Goal: Task Accomplishment & Management: Use online tool/utility

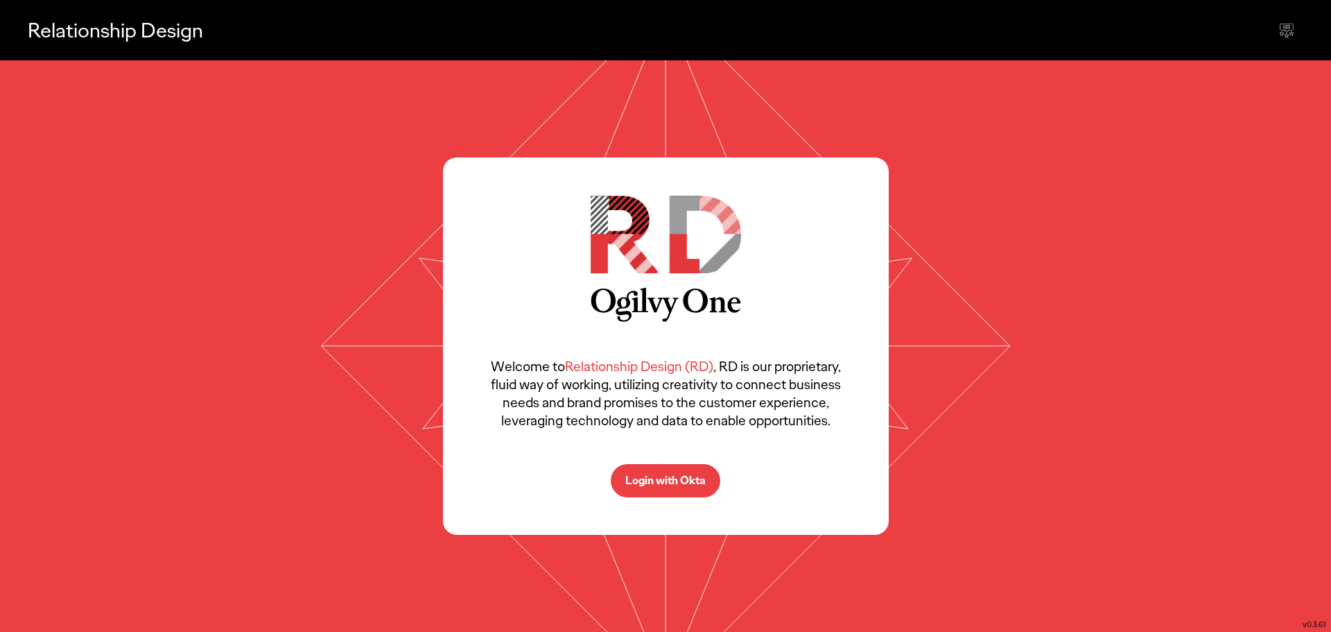
click at [672, 483] on p "Login with Okta" at bounding box center [665, 480] width 80 height 11
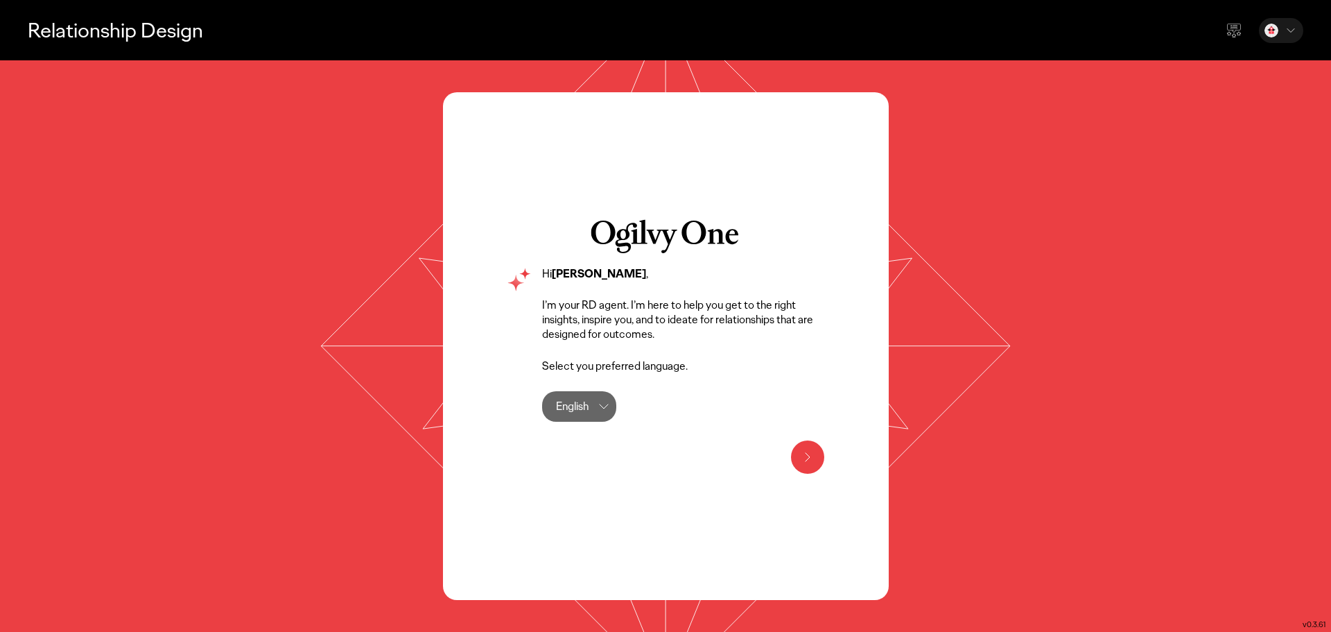
click at [804, 454] on icon at bounding box center [808, 457] width 17 height 17
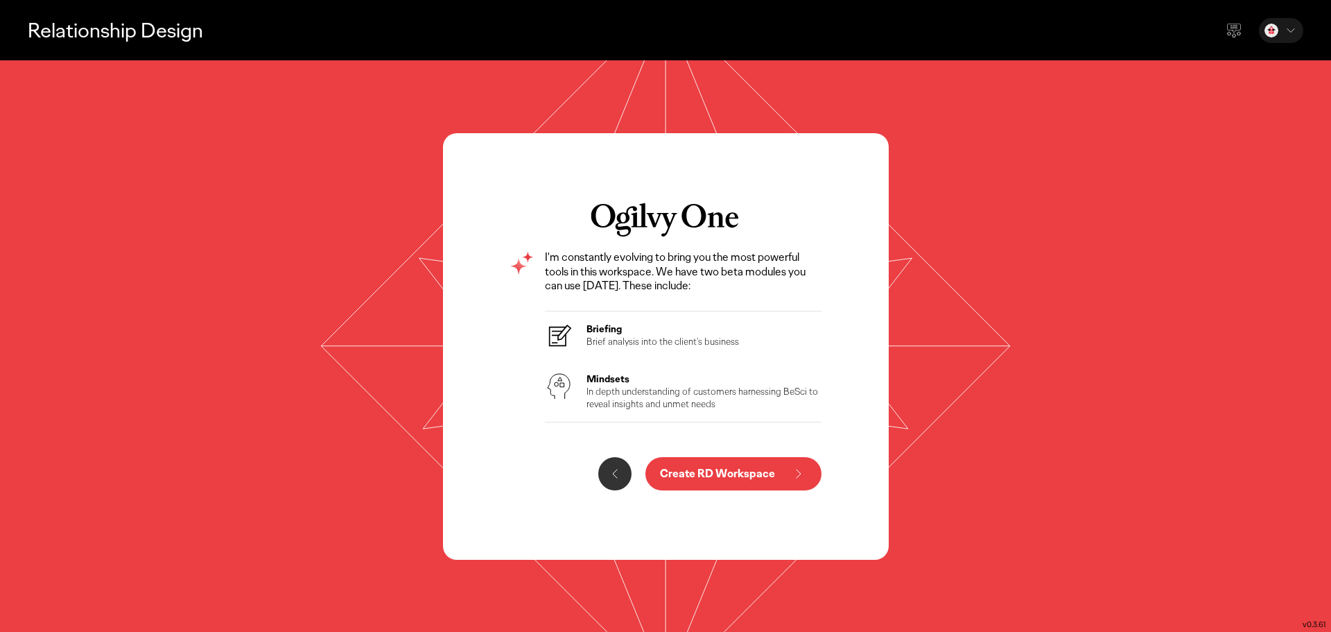
click at [697, 476] on p "Create RD Workspace" at bounding box center [717, 473] width 115 height 11
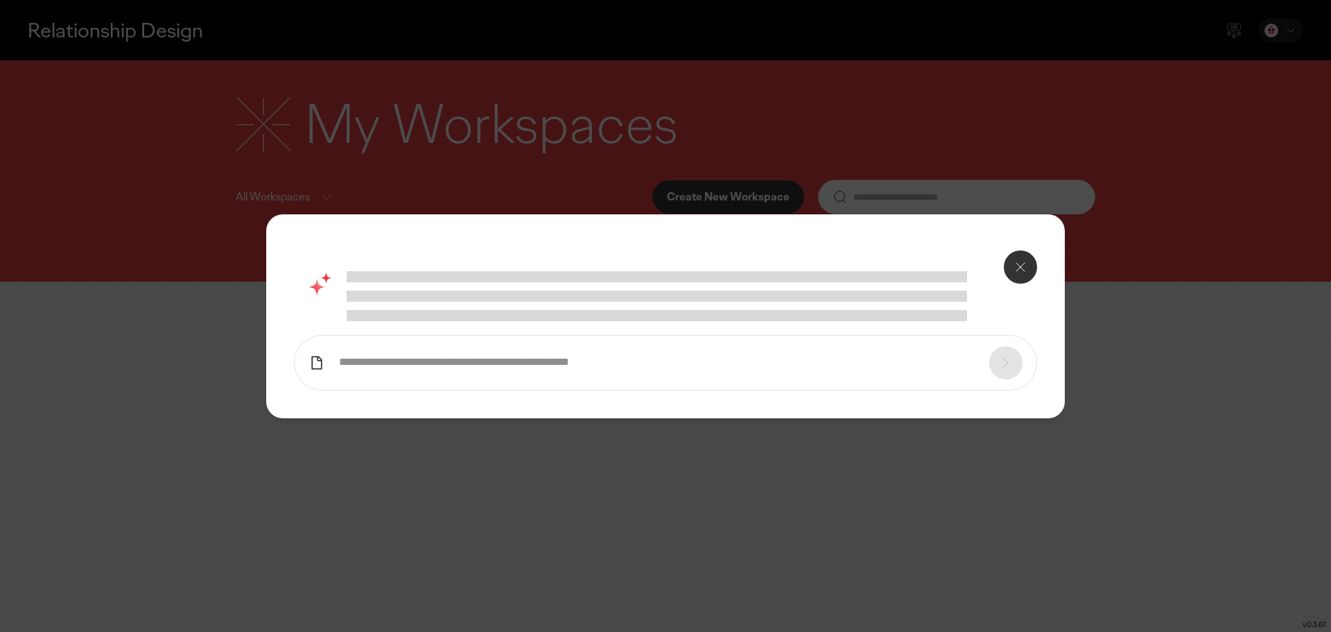
click at [644, 354] on form at bounding box center [665, 362] width 743 height 55
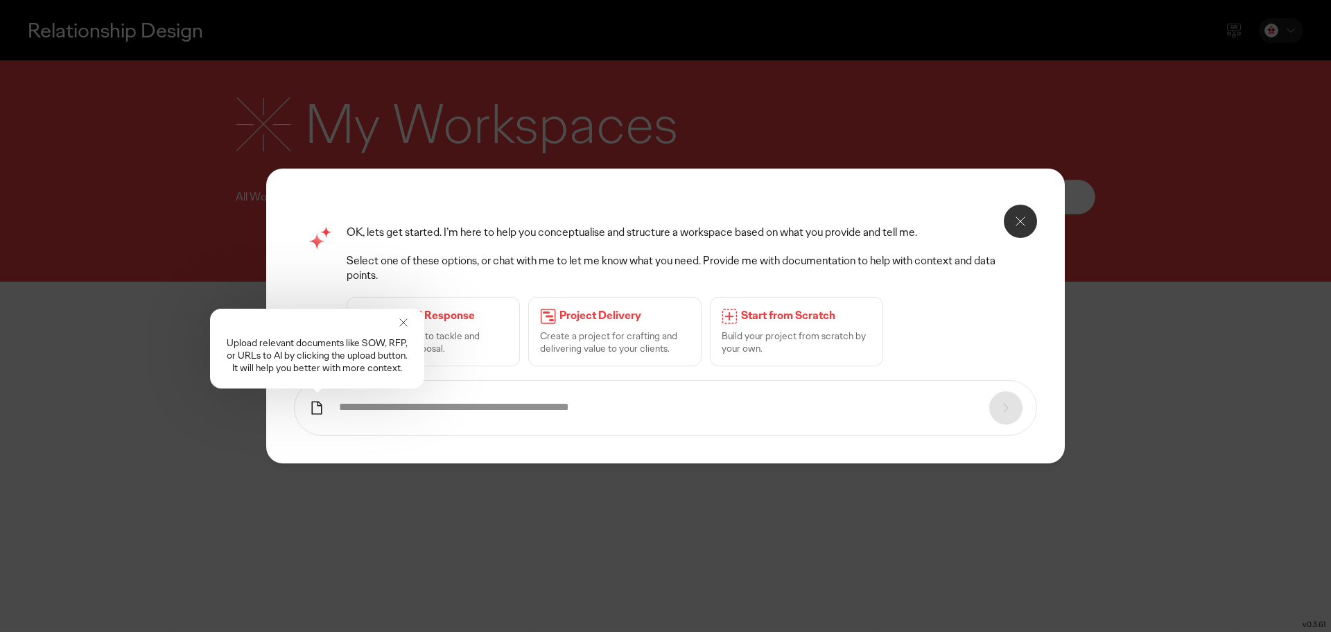
click at [404, 323] on icon at bounding box center [404, 323] width 14 height 14
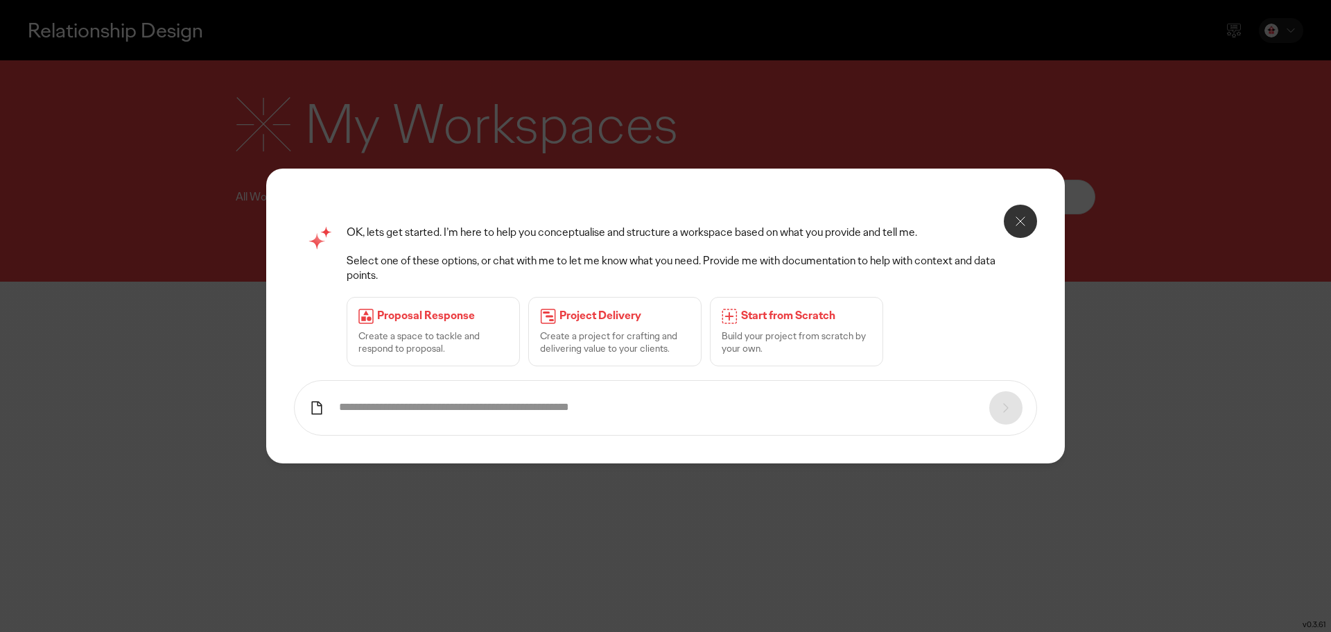
click at [415, 406] on input "text" at bounding box center [657, 407] width 637 height 15
click at [442, 315] on p "Proposal Response" at bounding box center [442, 316] width 131 height 15
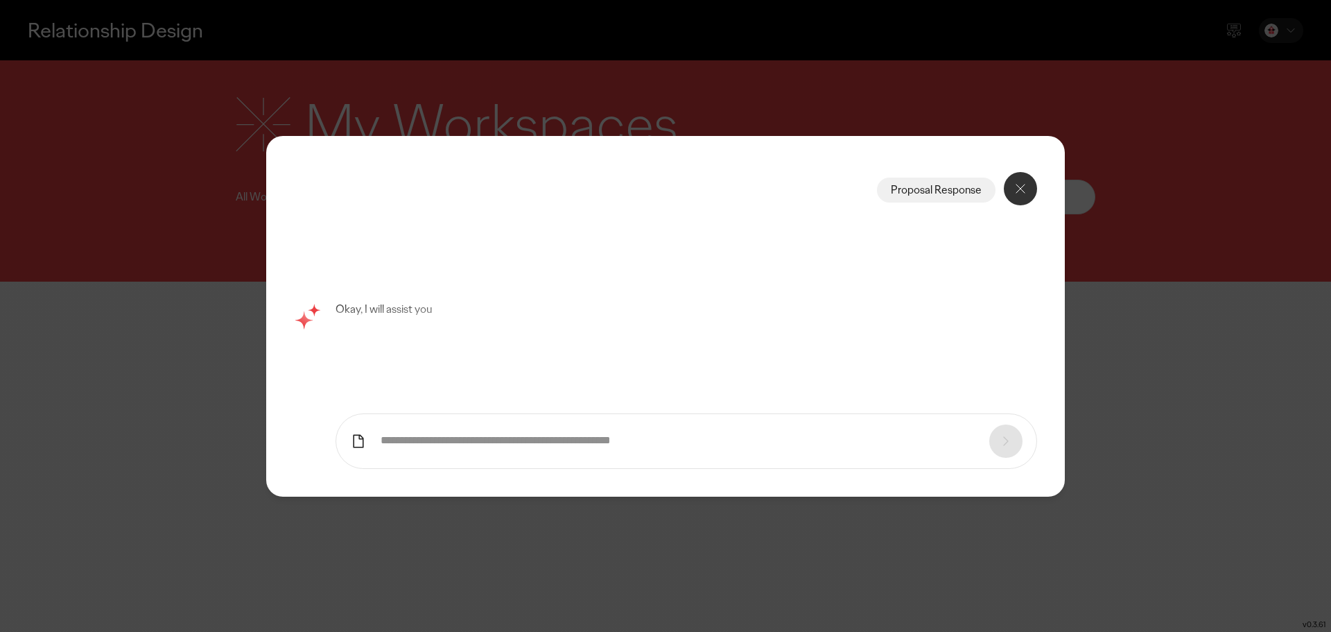
click at [1018, 190] on icon at bounding box center [1020, 188] width 17 height 17
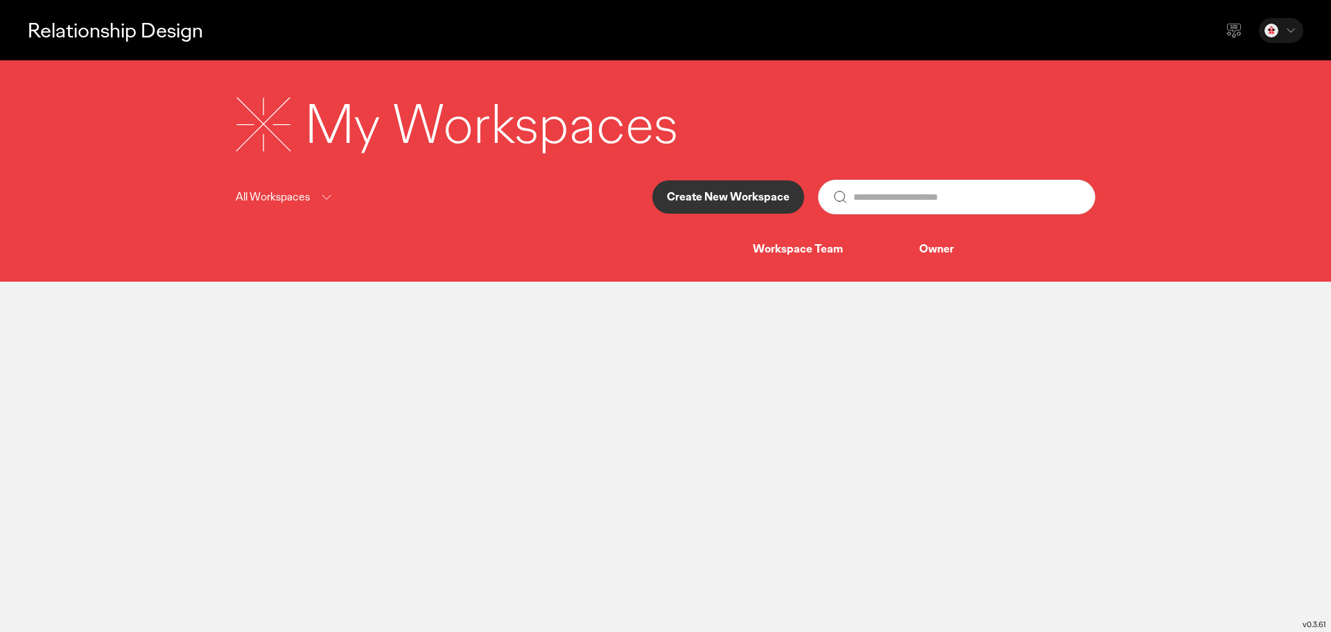
click at [322, 196] on icon at bounding box center [326, 197] width 17 height 17
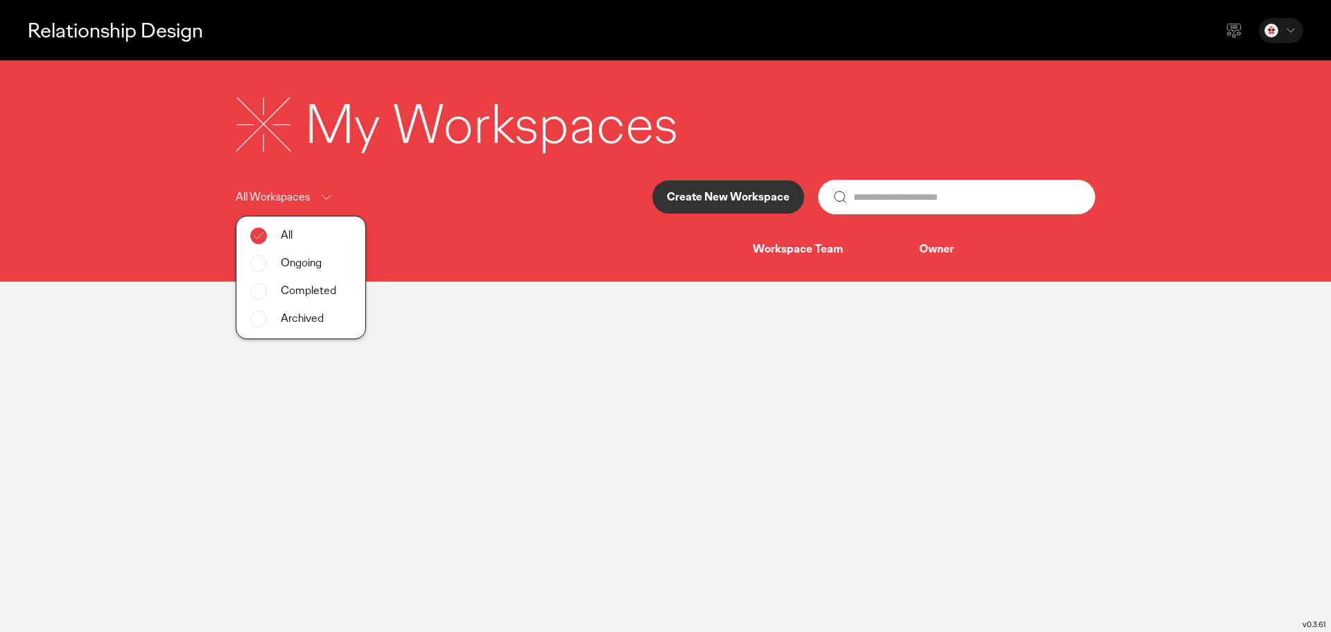
click at [702, 352] on main "Relationship Design My Workspaces All Workspaces All Ongoing Completed Archived…" at bounding box center [665, 316] width 1331 height 632
